Goal: Check status: Check status

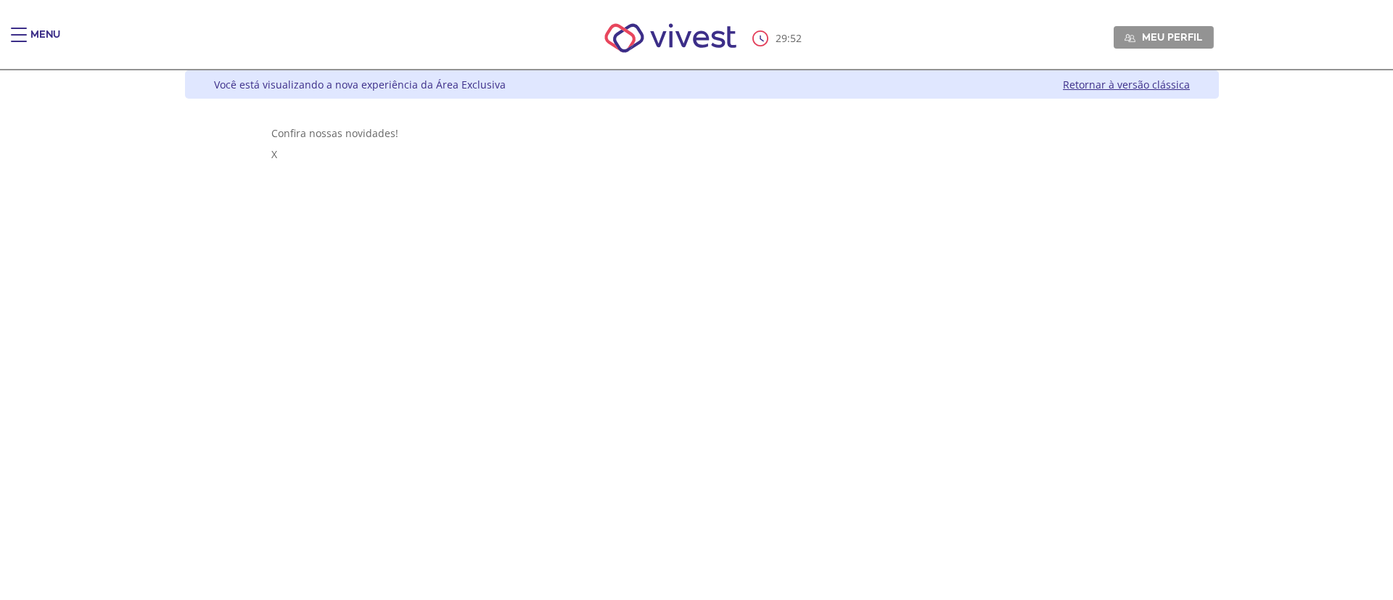
click at [35, 36] on div "Menu" at bounding box center [45, 42] width 30 height 29
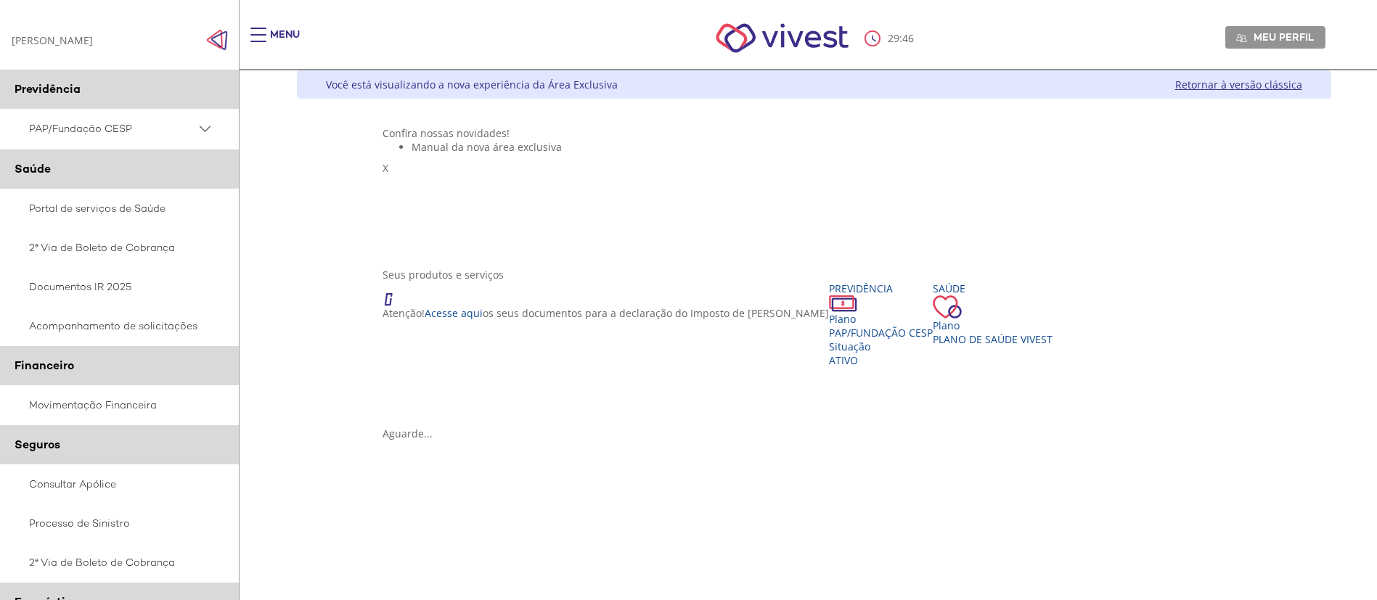
click at [139, 130] on span "PAP/Fundação CESP" at bounding box center [112, 129] width 167 height 18
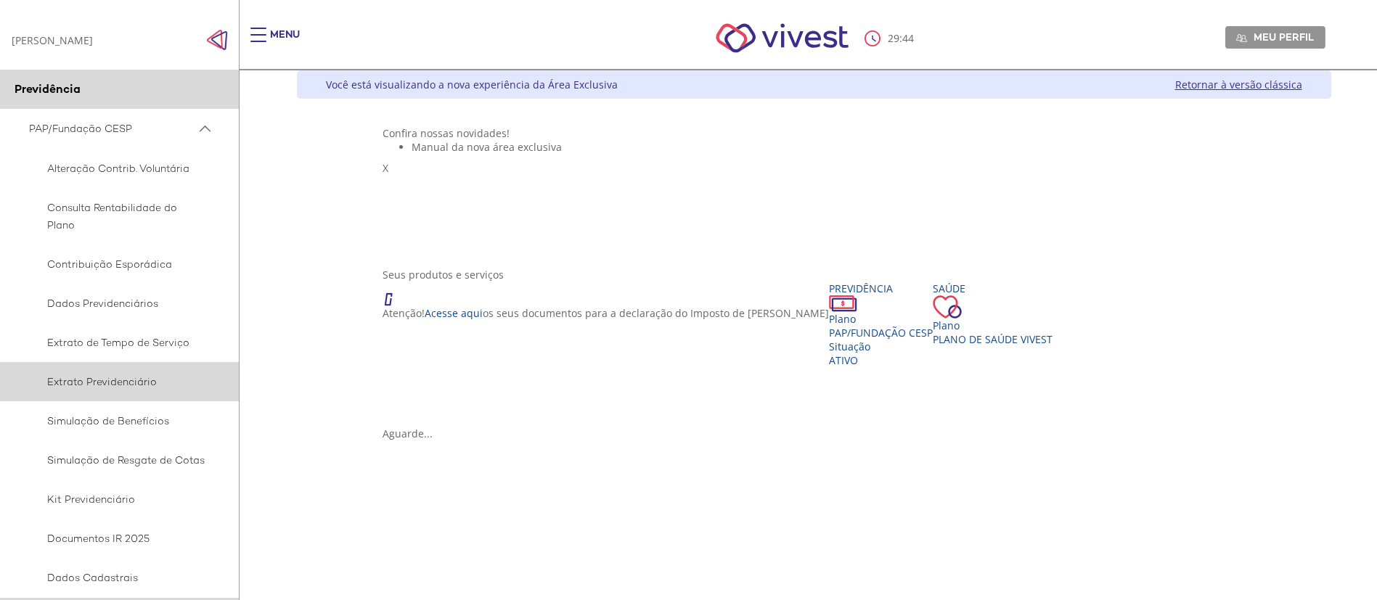
click at [126, 380] on span "Extrato Previdenciário" at bounding box center [117, 381] width 176 height 17
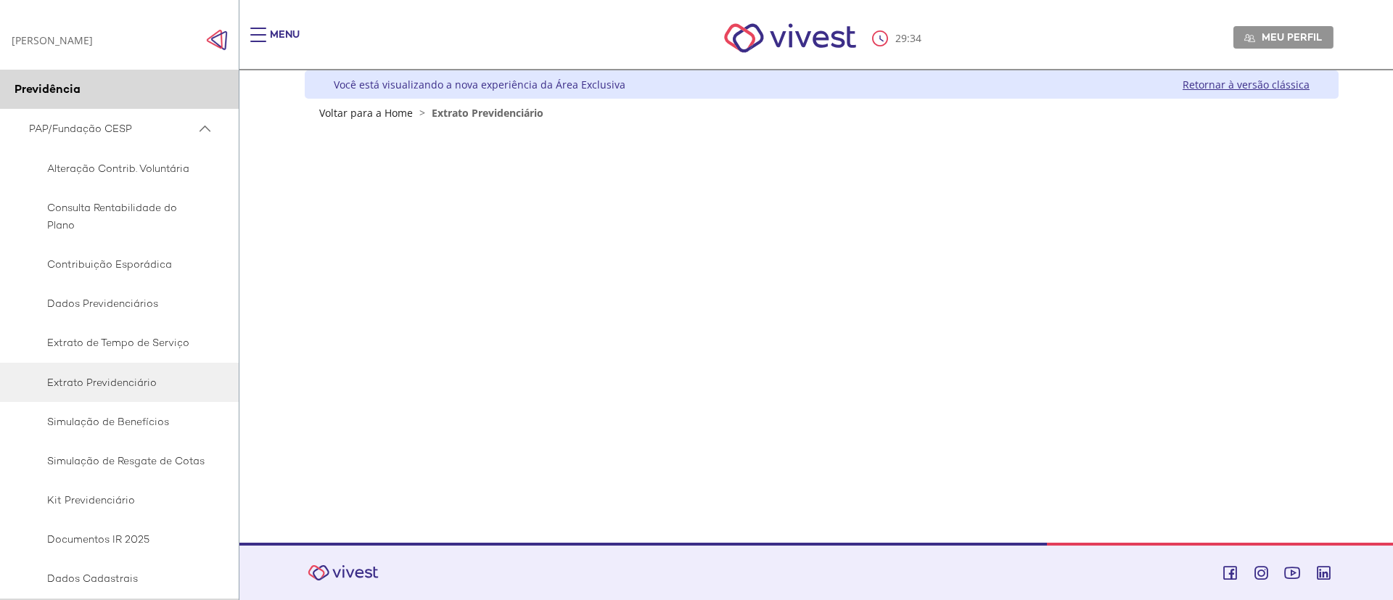
click at [1266, 81] on link "Retornar à versão clássica" at bounding box center [1246, 85] width 127 height 14
